Goal: Information Seeking & Learning: Learn about a topic

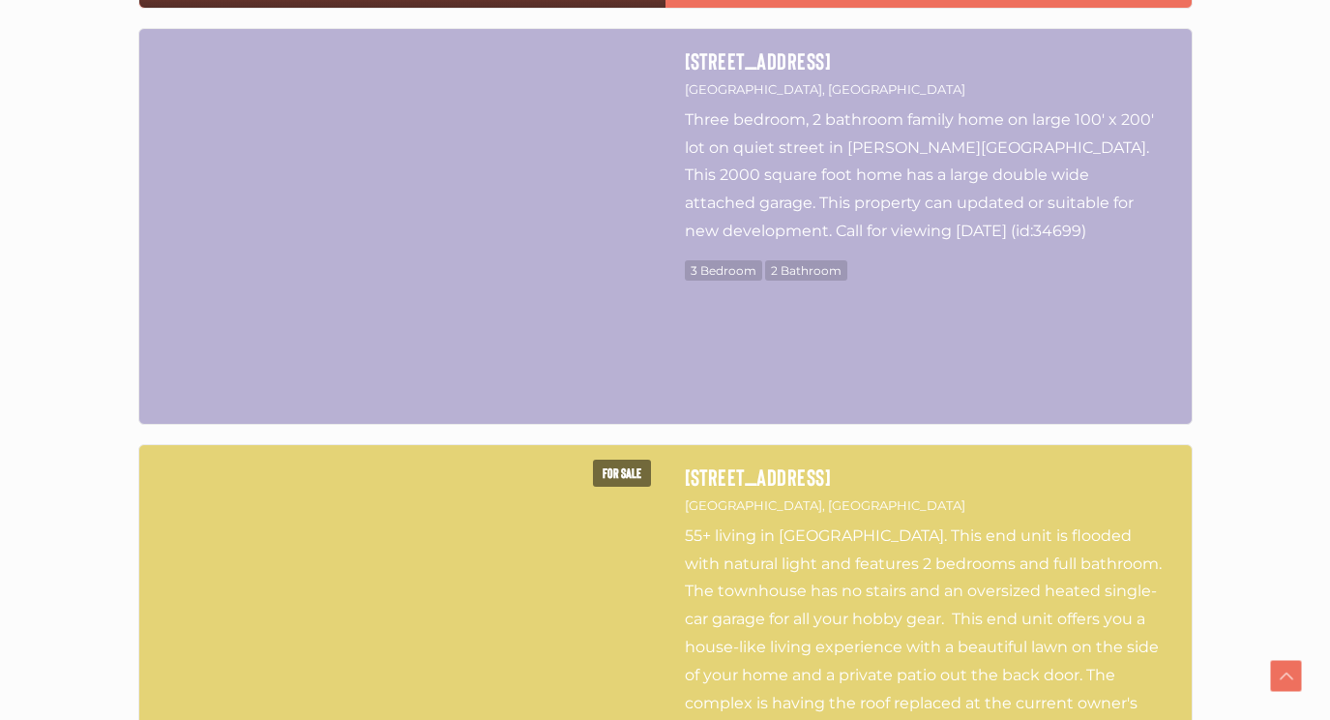
scroll to position [3572, 0]
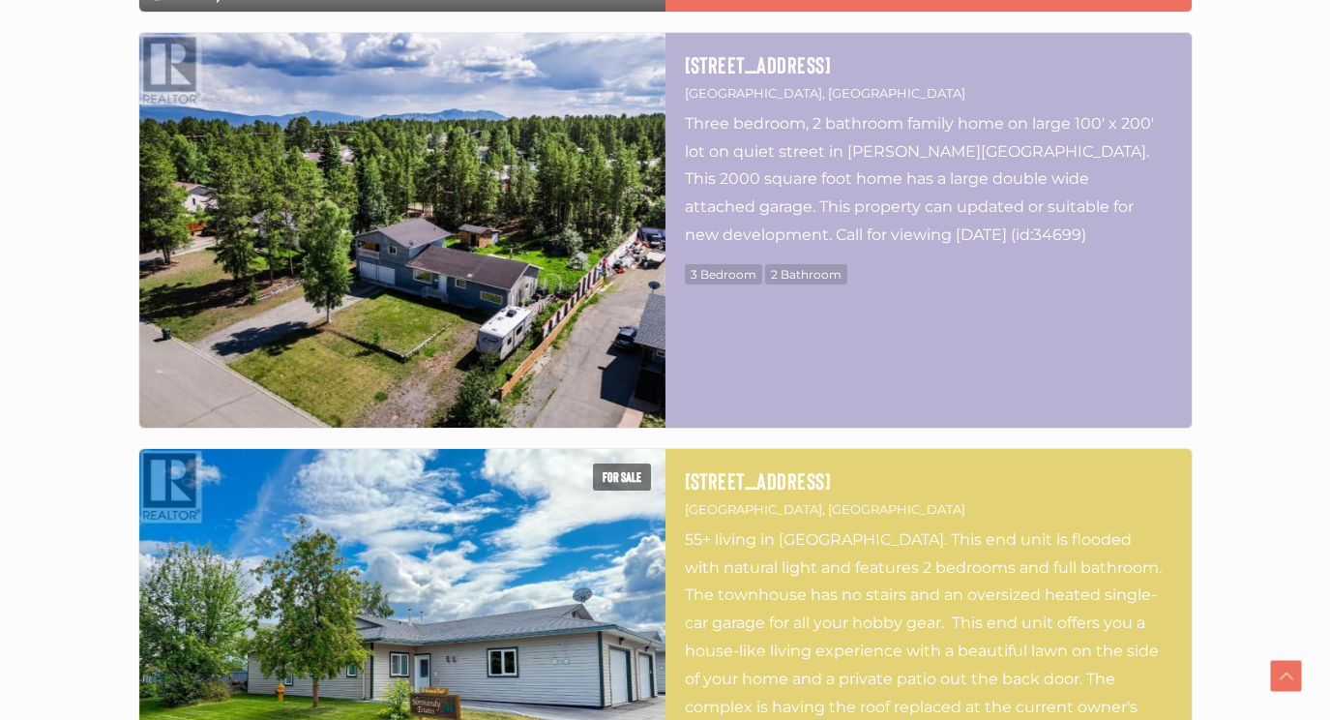
click at [371, 315] on img at bounding box center [402, 230] width 526 height 395
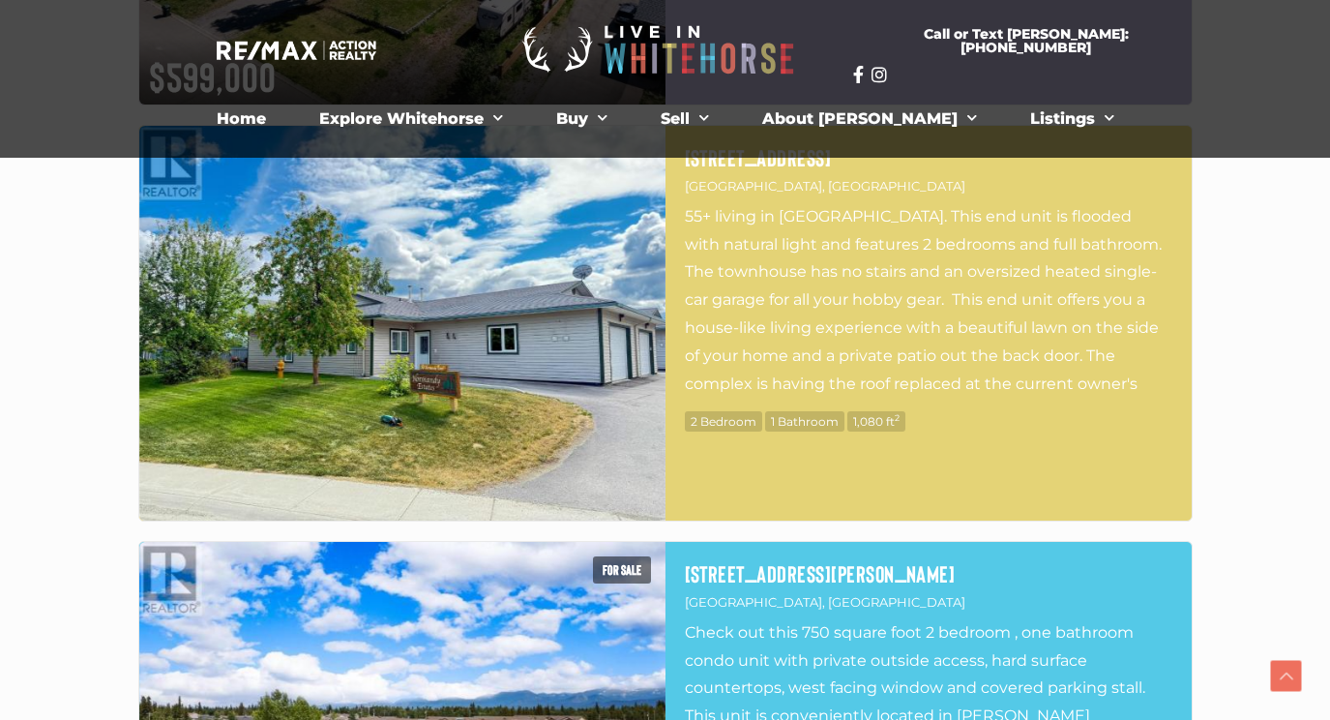
scroll to position [3890, 0]
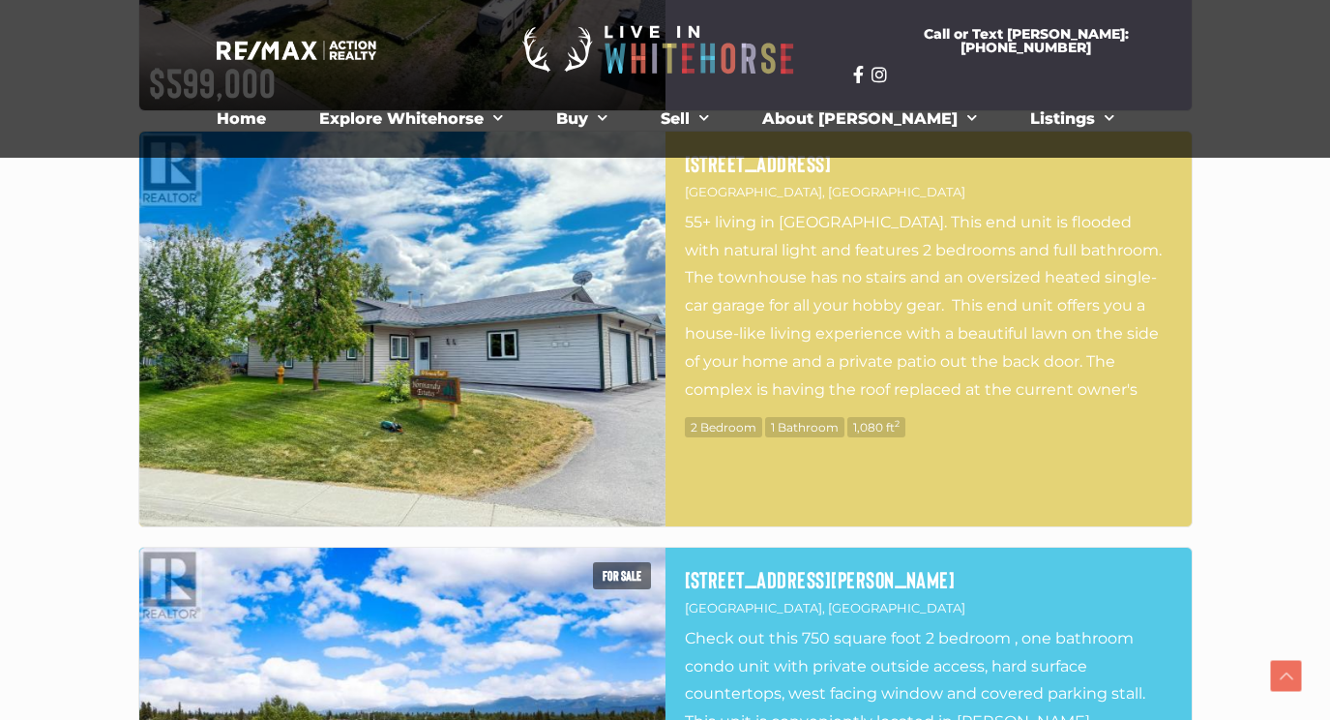
click at [396, 311] on img at bounding box center [402, 329] width 526 height 395
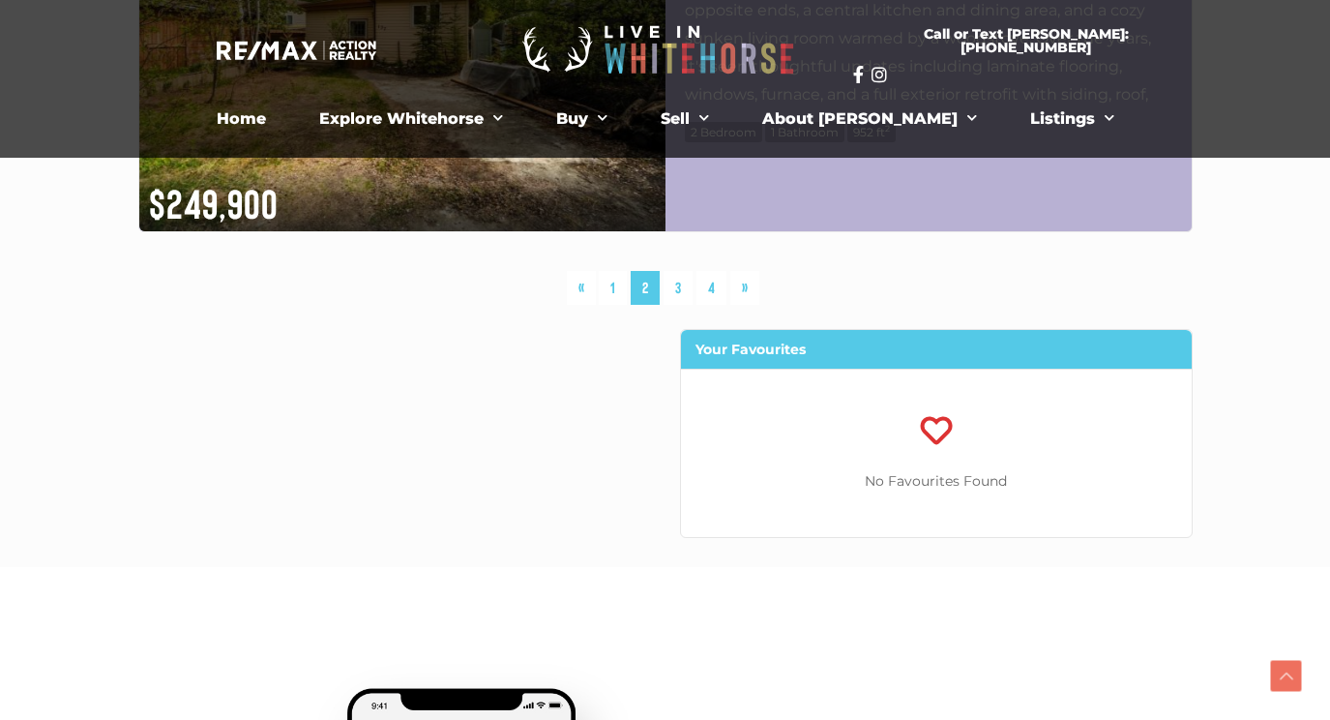
scroll to position [5430, 0]
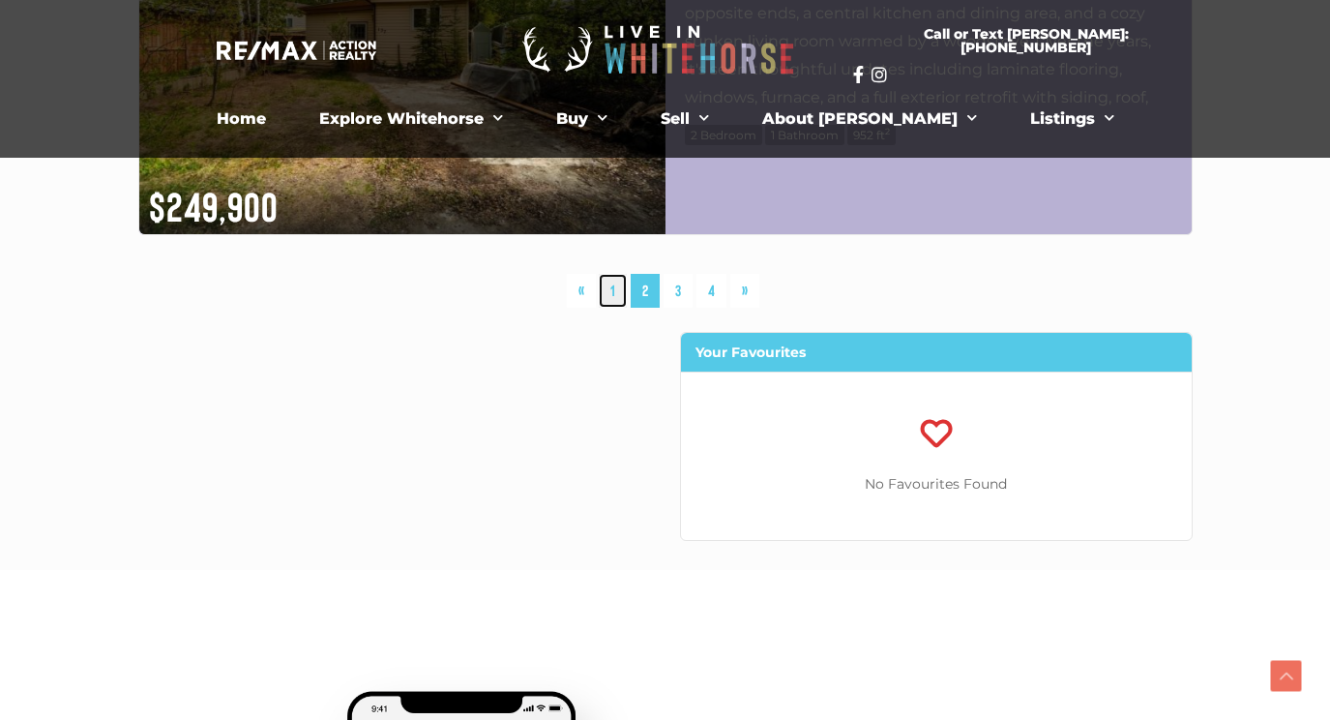
click at [612, 295] on link "1" at bounding box center [613, 291] width 28 height 34
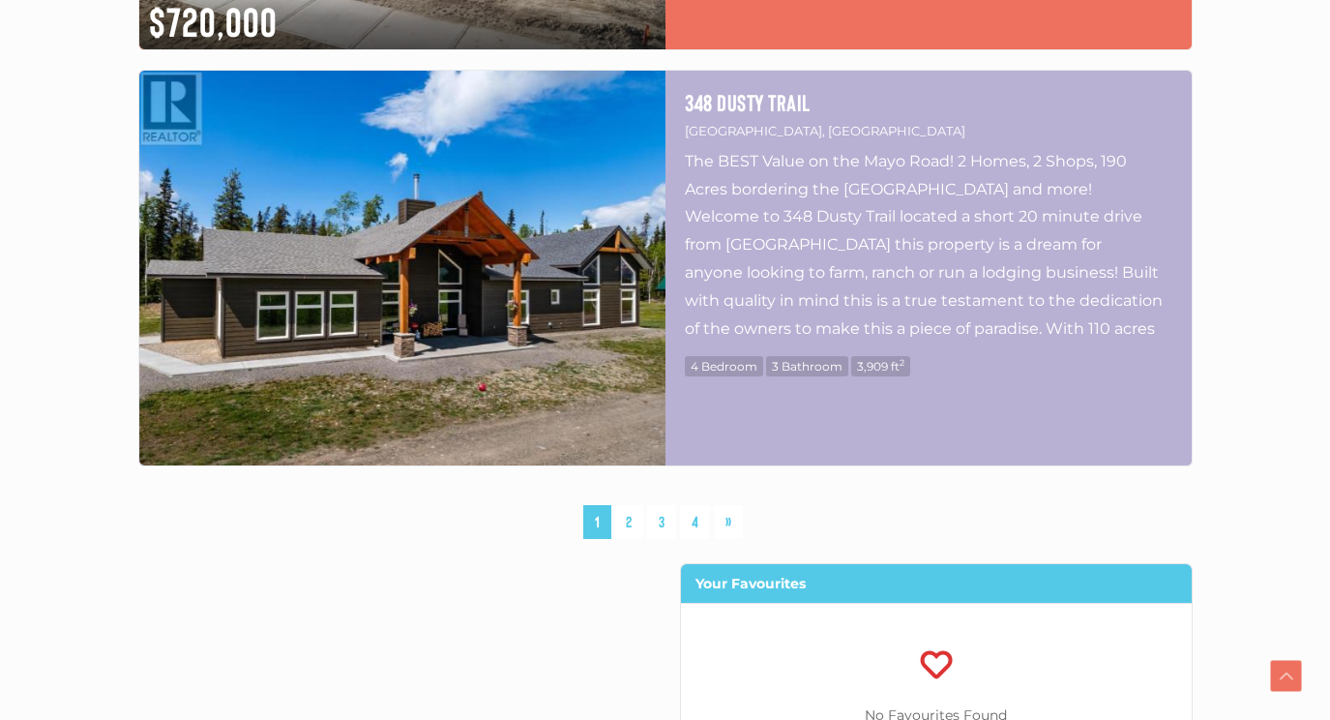
scroll to position [5209, 0]
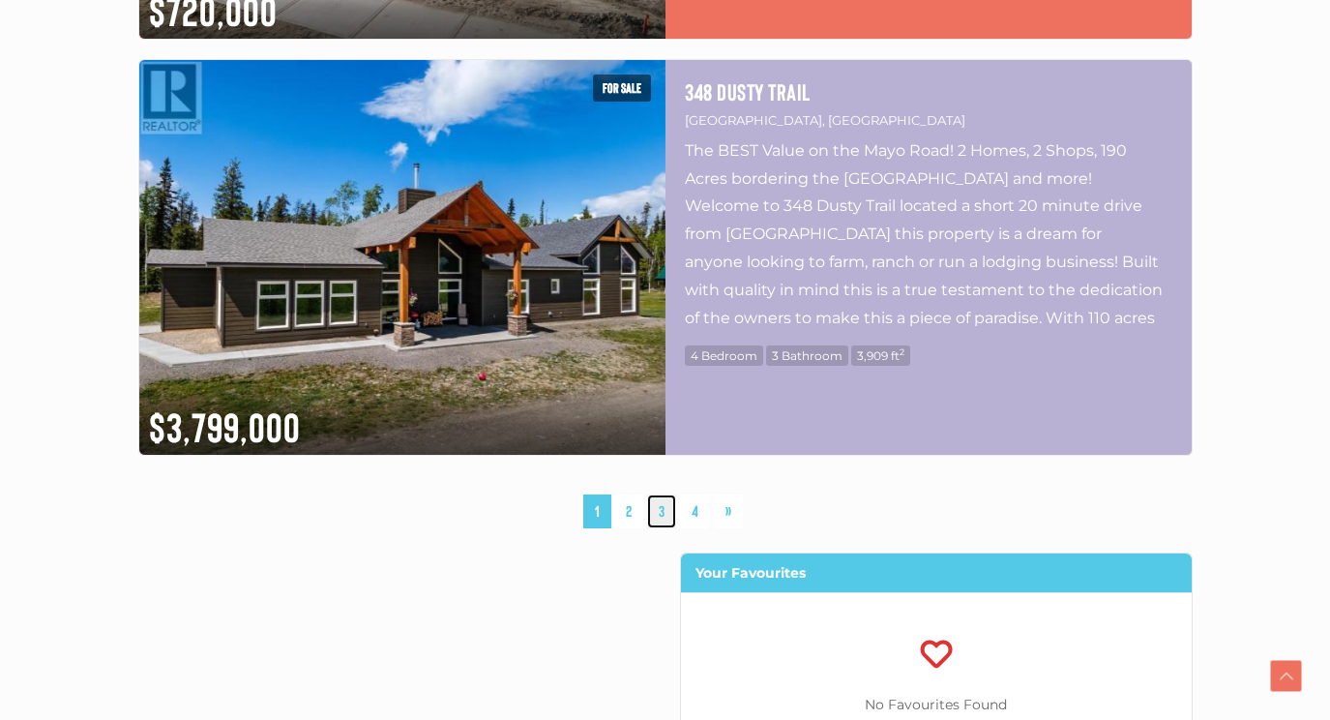
click at [661, 512] on link "3" at bounding box center [661, 511] width 29 height 34
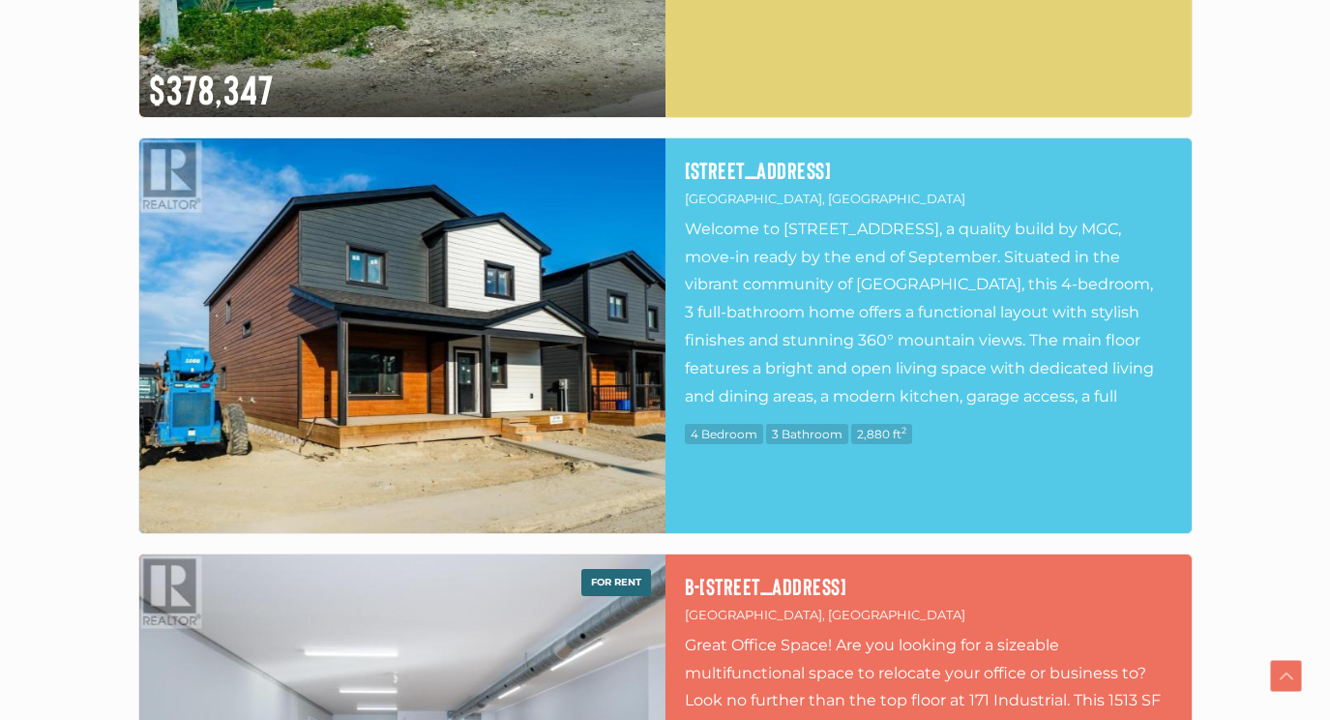
scroll to position [2619, 0]
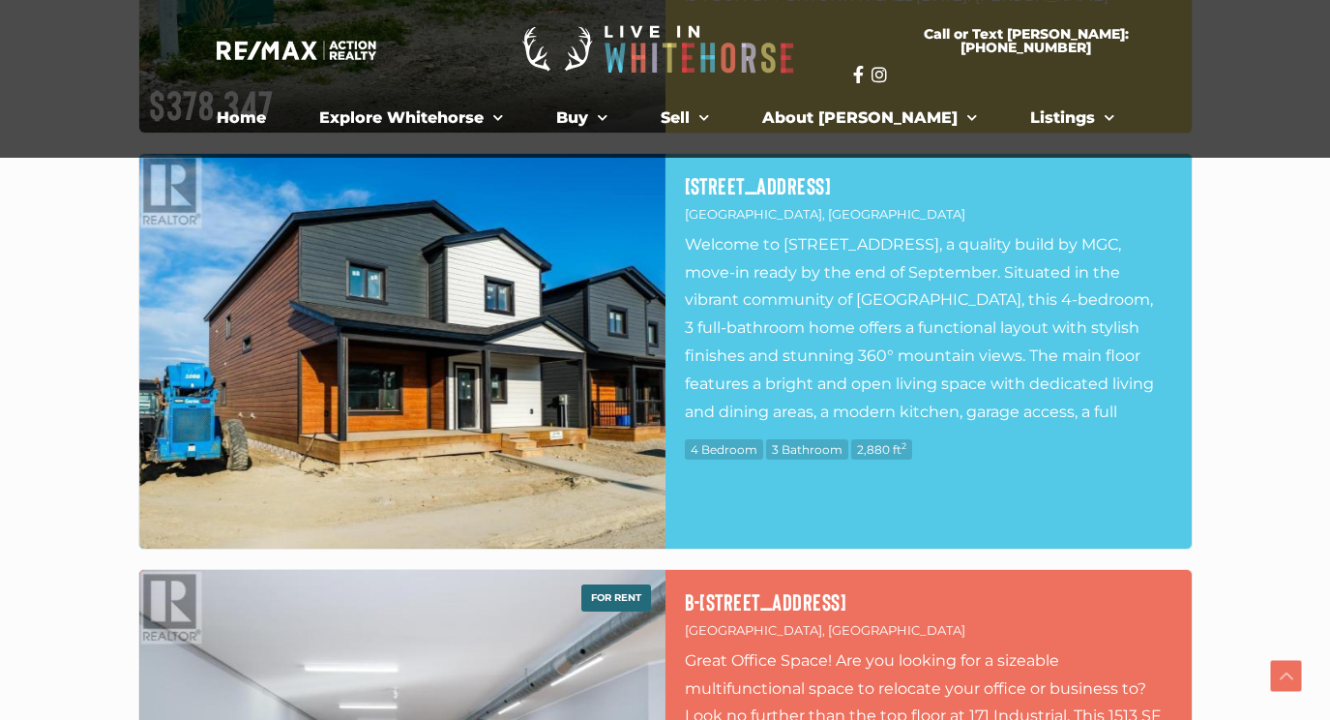
click at [343, 480] on img at bounding box center [402, 351] width 526 height 395
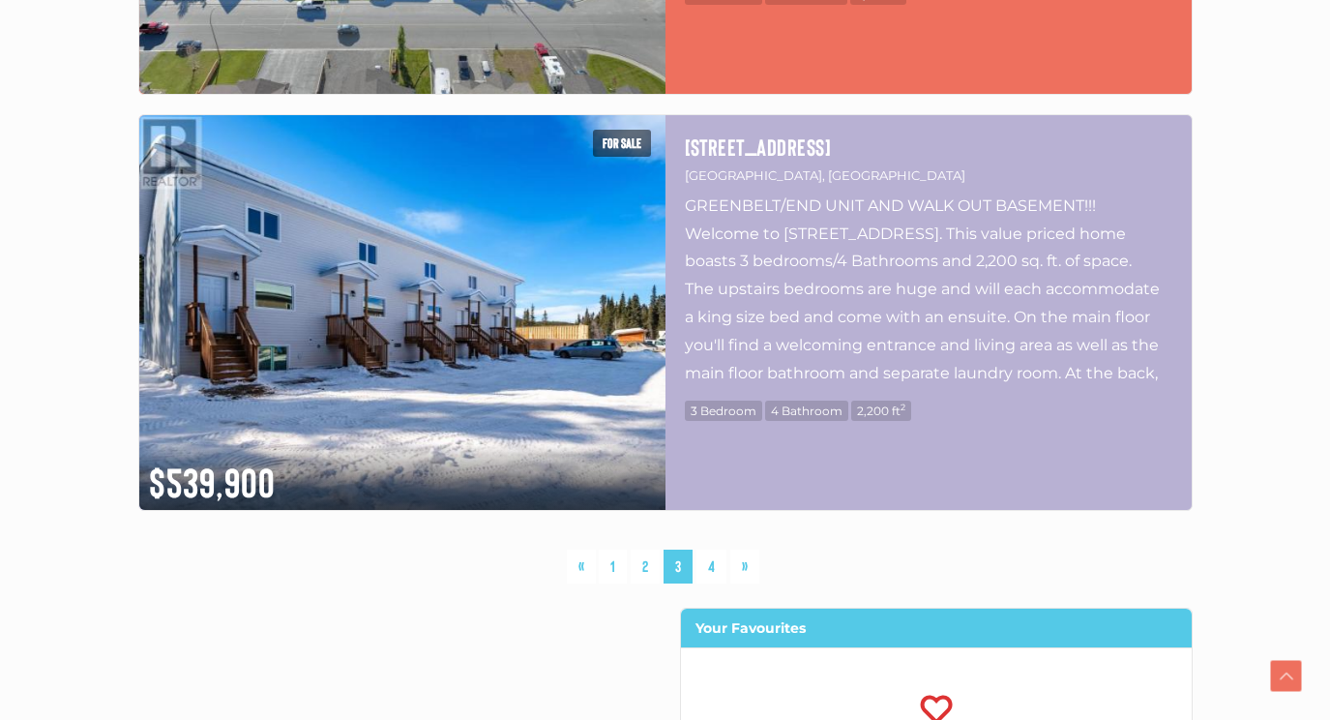
scroll to position [5158, 0]
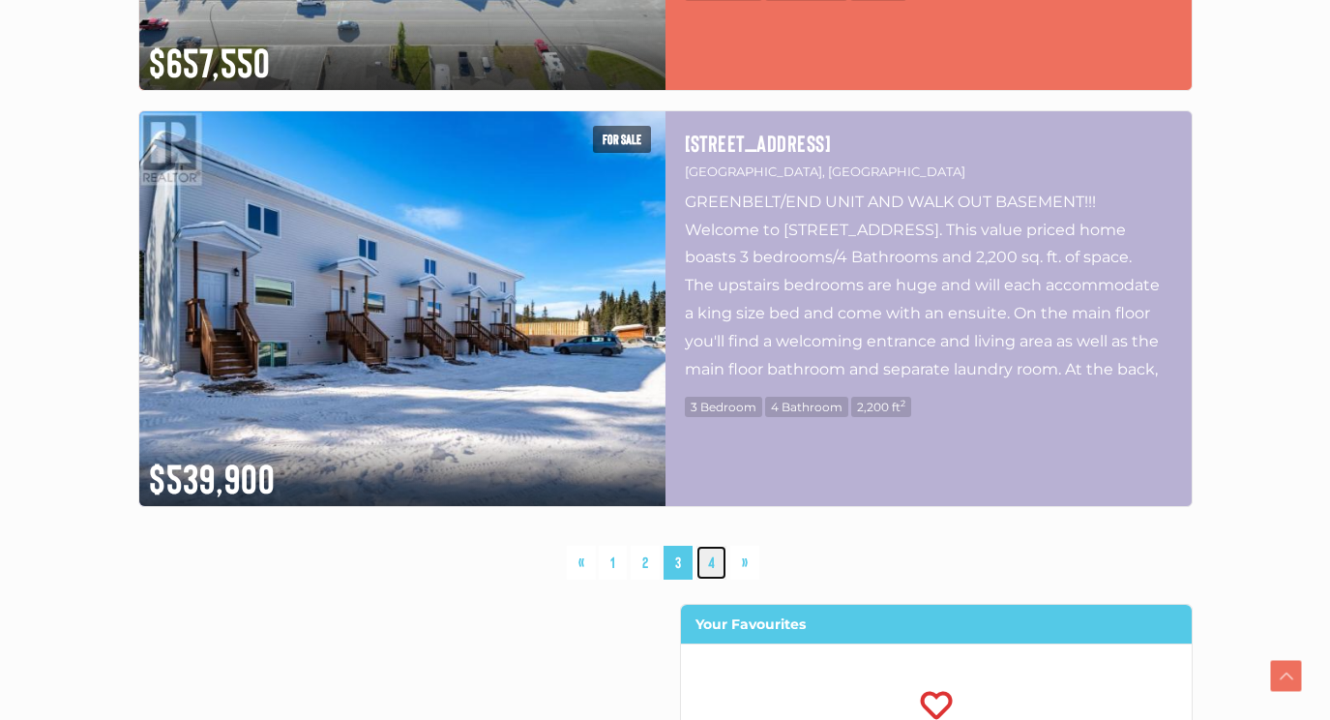
click at [714, 564] on link "4" at bounding box center [712, 563] width 30 height 34
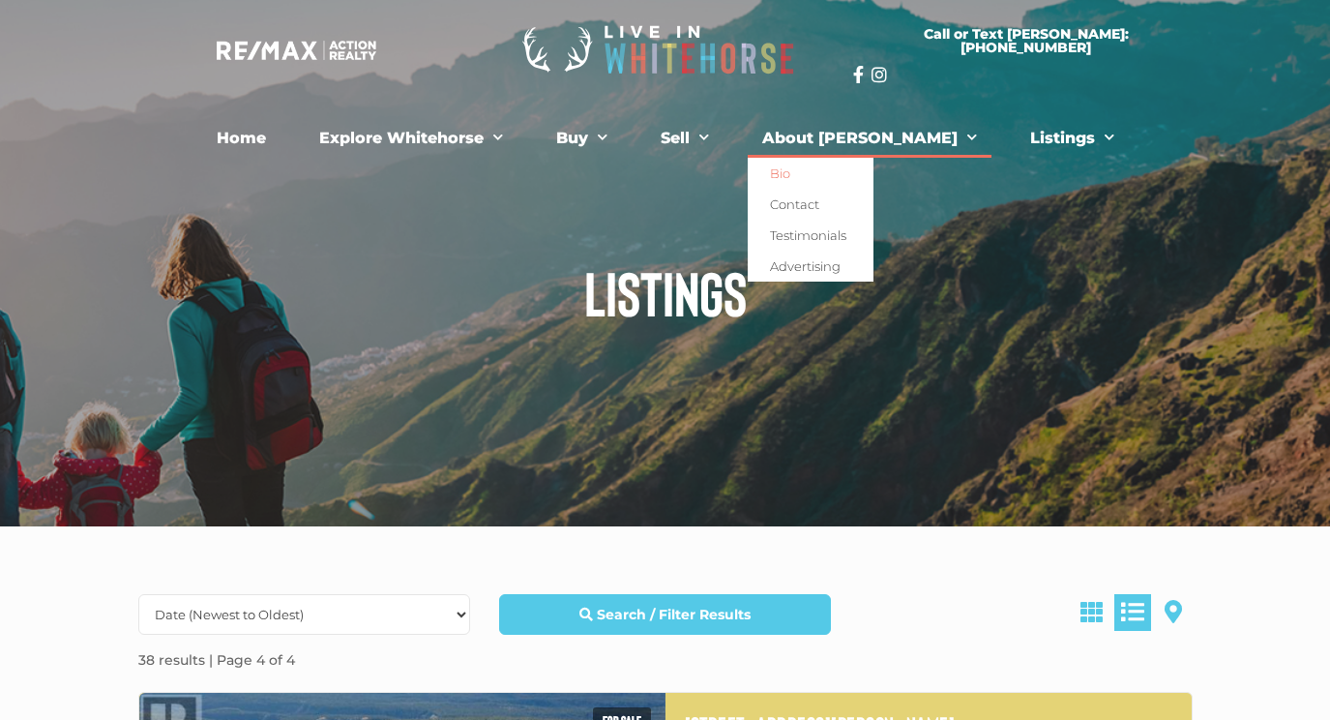
click at [817, 169] on link "Bio" at bounding box center [811, 173] width 126 height 31
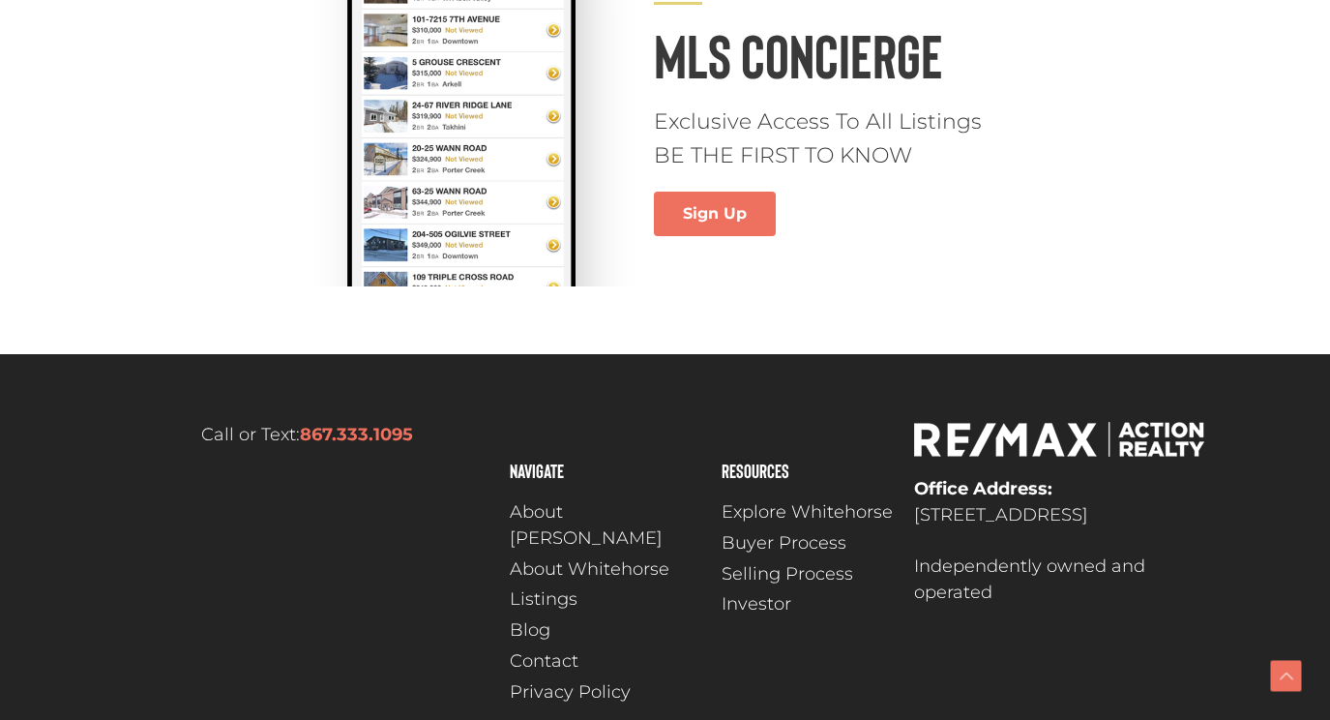
scroll to position [2096, 0]
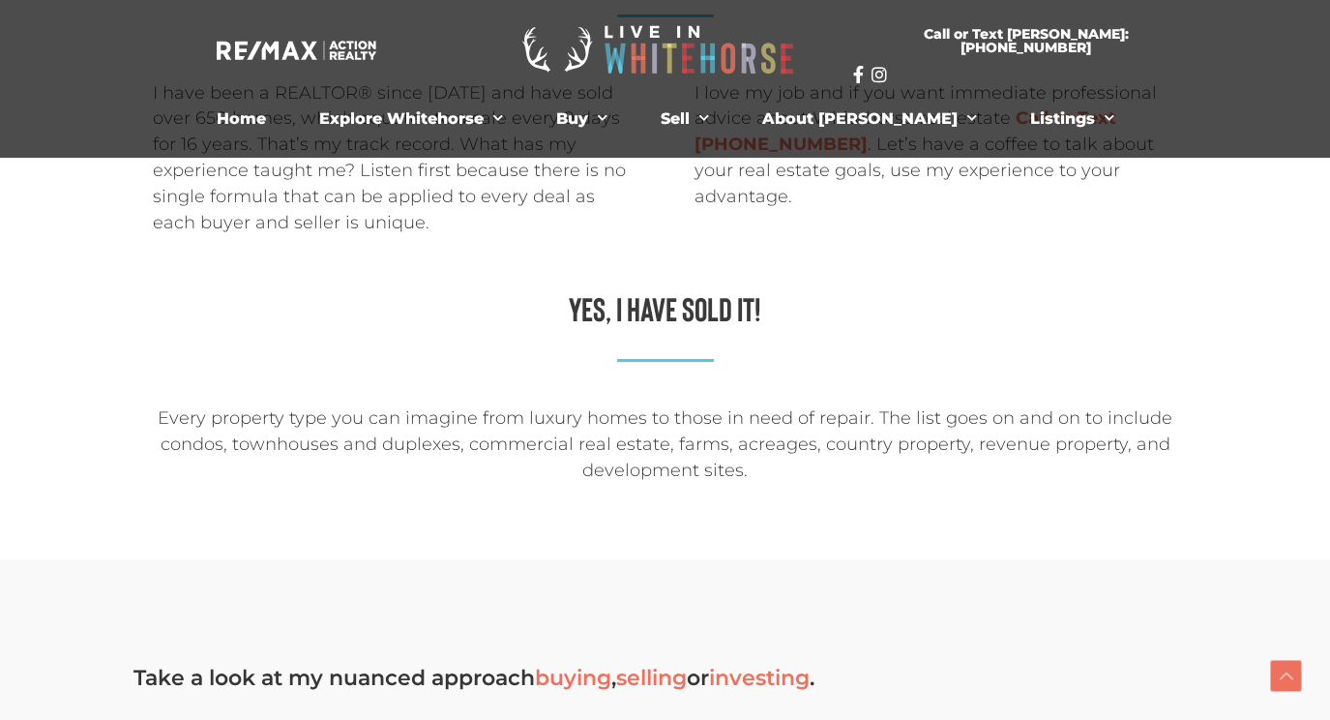
scroll to position [2470, 0]
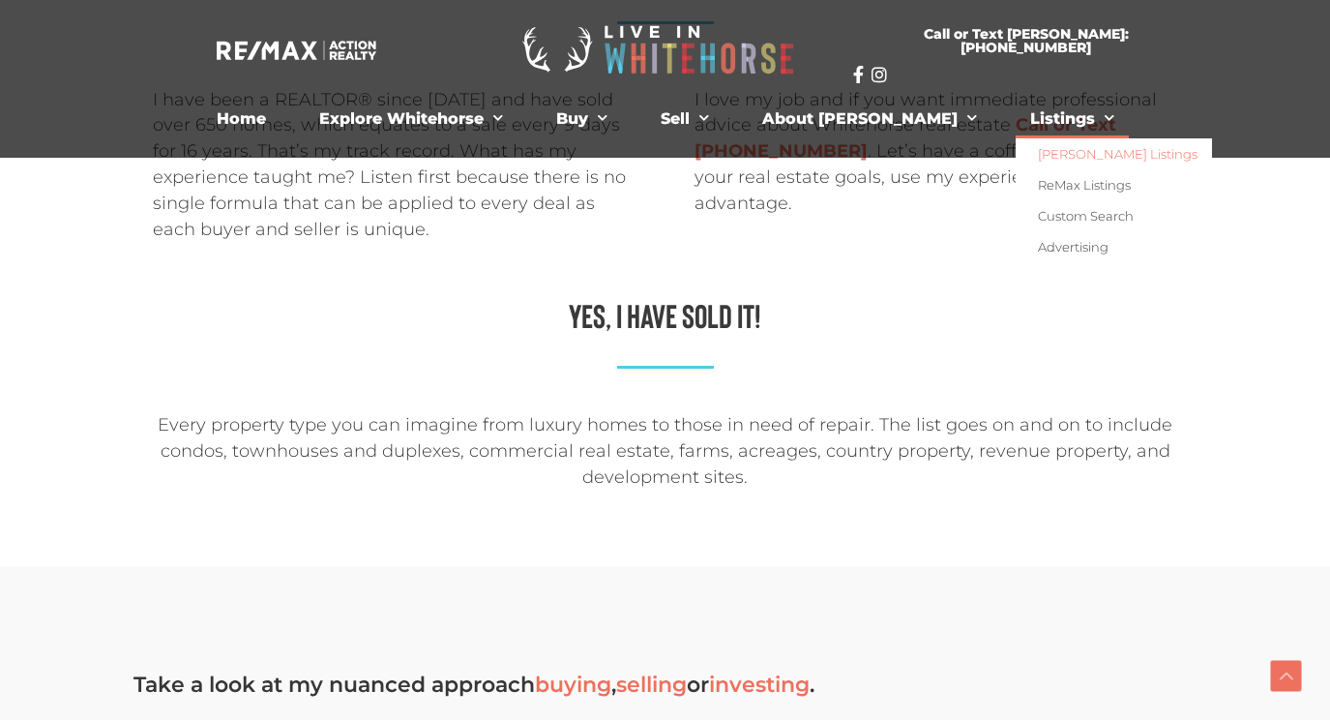
click at [1016, 153] on link "[PERSON_NAME] Listings" at bounding box center [1114, 153] width 196 height 31
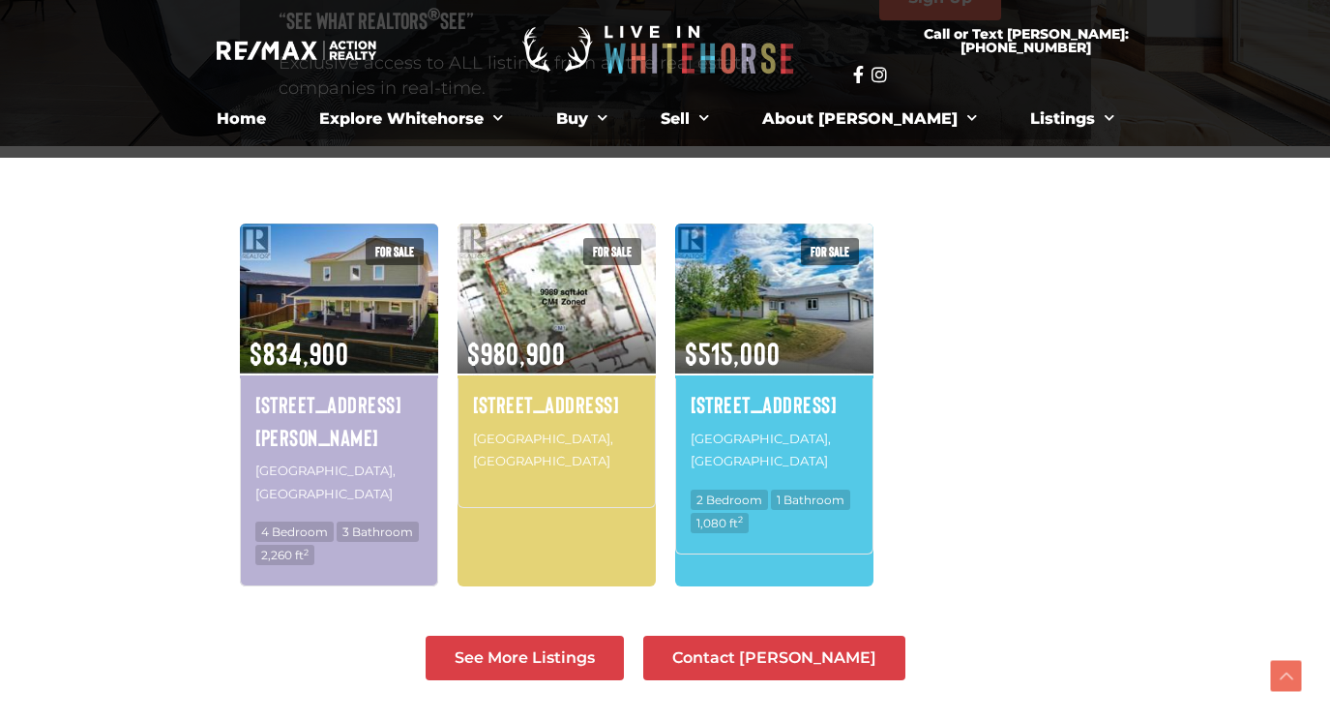
scroll to position [423, 0]
